Goal: Task Accomplishment & Management: Manage account settings

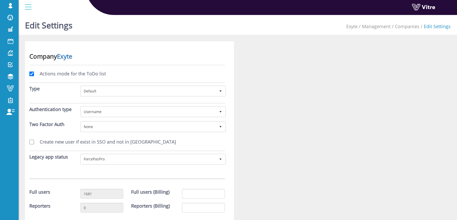
click at [67, 59] on link "Exyte" at bounding box center [64, 56] width 15 height 9
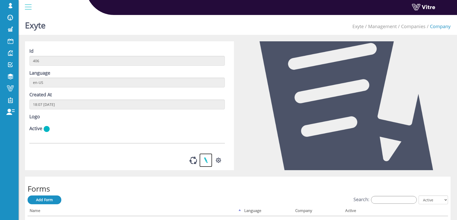
click at [205, 167] on link at bounding box center [205, 160] width 13 height 14
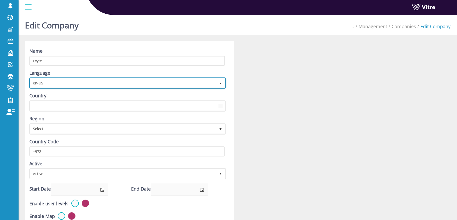
click at [60, 83] on span "en-US" at bounding box center [123, 82] width 186 height 9
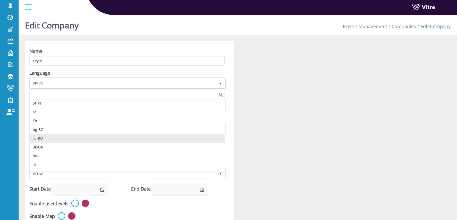
scroll to position [105, 0]
click at [58, 139] on li "he-IL" at bounding box center [127, 139] width 195 height 9
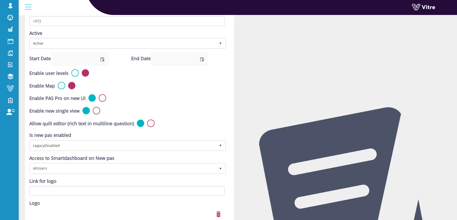
scroll to position [211, 0]
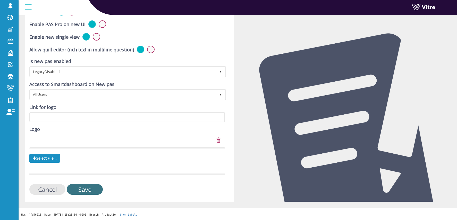
click at [91, 191] on input "Save" at bounding box center [85, 189] width 36 height 11
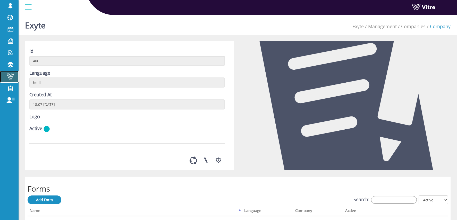
click at [11, 78] on span at bounding box center [10, 76] width 13 height 6
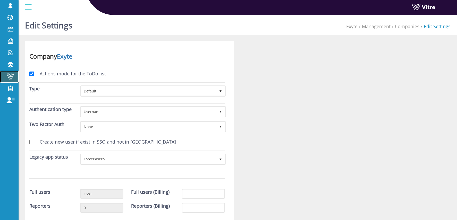
click at [9, 76] on span at bounding box center [10, 76] width 13 height 6
